Goal: Transaction & Acquisition: Download file/media

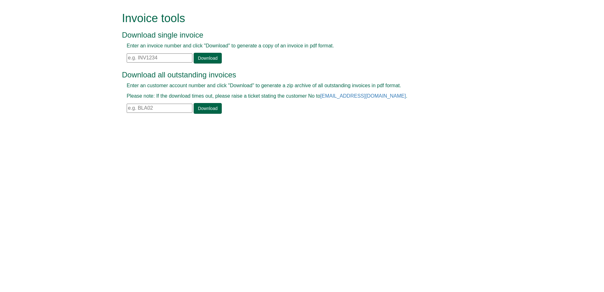
click at [138, 52] on div "Enter an invoice number and click "Download" to generate a copy of an invoice i…" at bounding box center [295, 52] width 346 height 21
paste input "INV1395465"
click at [201, 56] on link "Download" at bounding box center [208, 58] width 28 height 11
drag, startPoint x: 165, startPoint y: 57, endPoint x: 125, endPoint y: 58, distance: 39.5
click at [125, 58] on div "Enter an invoice number and click "Download" to generate a copy of an invoice i…" at bounding box center [295, 52] width 346 height 21
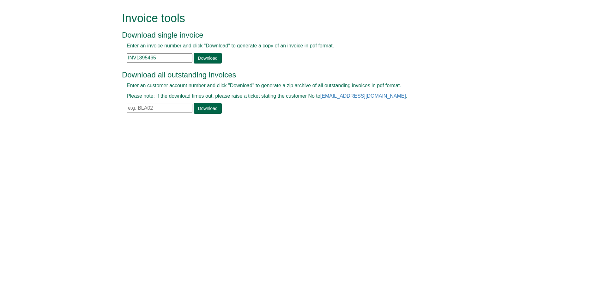
paste input "ROY436"
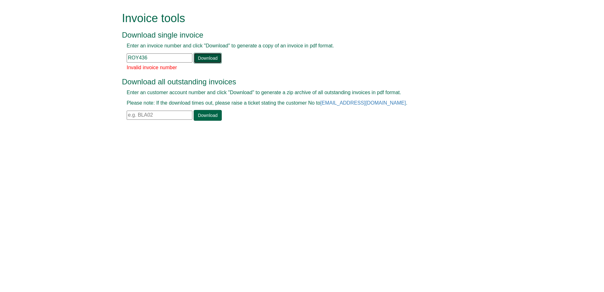
click at [202, 61] on link "Download" at bounding box center [208, 58] width 28 height 11
drag, startPoint x: 178, startPoint y: 56, endPoint x: 123, endPoint y: 54, distance: 54.3
click at [123, 54] on div "Enter an invoice number and click "Download" to generate a copy of an invoice i…" at bounding box center [295, 52] width 346 height 21
paste input "INV0687837"
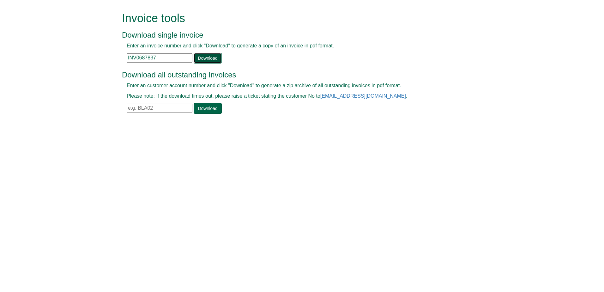
click at [198, 63] on link "Download" at bounding box center [208, 58] width 28 height 11
drag, startPoint x: 162, startPoint y: 56, endPoint x: 113, endPoint y: 57, distance: 48.6
click at [113, 57] on form "Invoice tools Download single invoice Enter an invoice number and click "Downlo…" at bounding box center [302, 63] width 604 height 127
paste input "1407668"
click at [206, 59] on link "Download" at bounding box center [208, 58] width 28 height 11
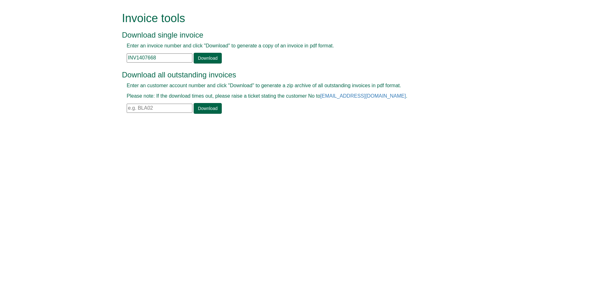
click at [167, 60] on input "INV1407668" at bounding box center [160, 57] width 66 height 9
drag, startPoint x: 167, startPoint y: 60, endPoint x: 98, endPoint y: 60, distance: 68.8
click at [98, 60] on form "Invoice tools Download single invoice Enter an invoice number and click "Downlo…" at bounding box center [302, 63] width 604 height 127
paste input "276234"
click at [204, 61] on link "Download" at bounding box center [208, 58] width 28 height 11
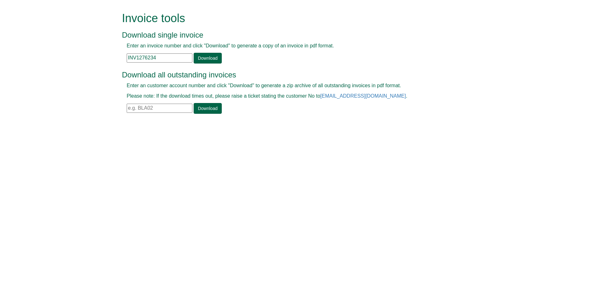
drag, startPoint x: 161, startPoint y: 61, endPoint x: 126, endPoint y: 61, distance: 35.0
click at [126, 61] on div "Enter an invoice number and click "Download" to generate a copy of an invoice i…" at bounding box center [295, 52] width 346 height 21
paste input "401363"
click at [220, 58] on div "Enter an invoice number and click "Download" to generate a copy of an invoice i…" at bounding box center [295, 52] width 346 height 21
click at [211, 57] on link "Download" at bounding box center [208, 58] width 28 height 11
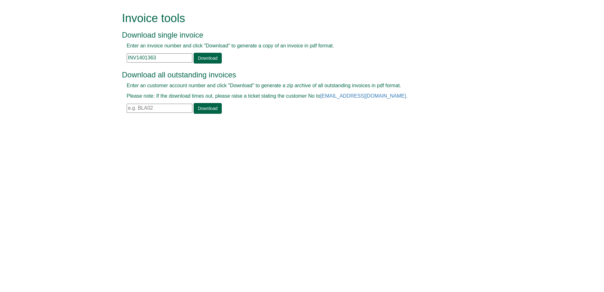
drag, startPoint x: 166, startPoint y: 55, endPoint x: 119, endPoint y: 57, distance: 46.5
click at [119, 57] on div "Invoice tools Download single invoice Enter an invoice number and click "Downlo…" at bounding box center [301, 63] width 369 height 127
paste input "217470"
type input "INV1217470"
click at [209, 57] on link "Download" at bounding box center [208, 58] width 28 height 11
